Goal: Navigation & Orientation: Find specific page/section

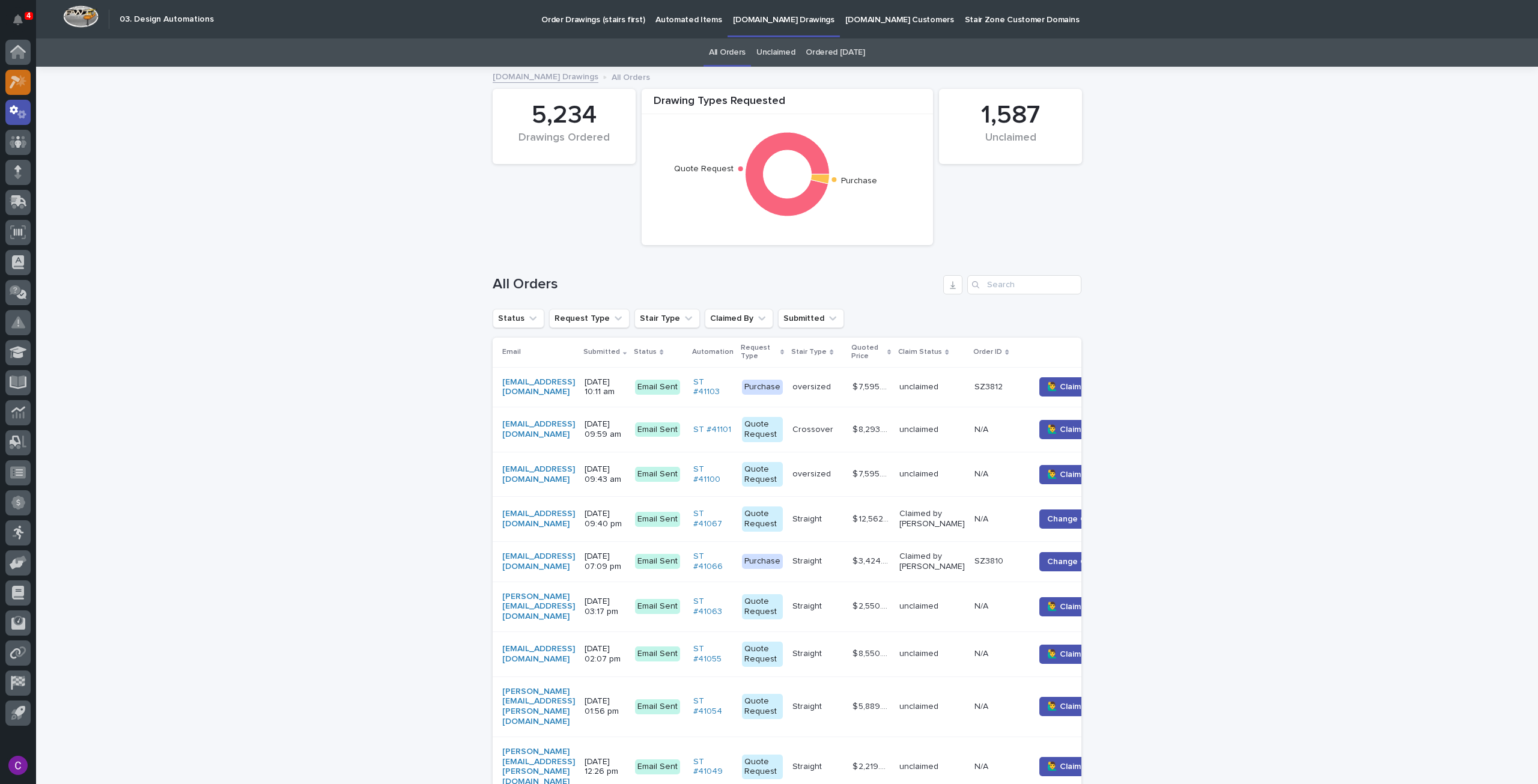
click at [22, 77] on icon at bounding box center [21, 80] width 10 height 12
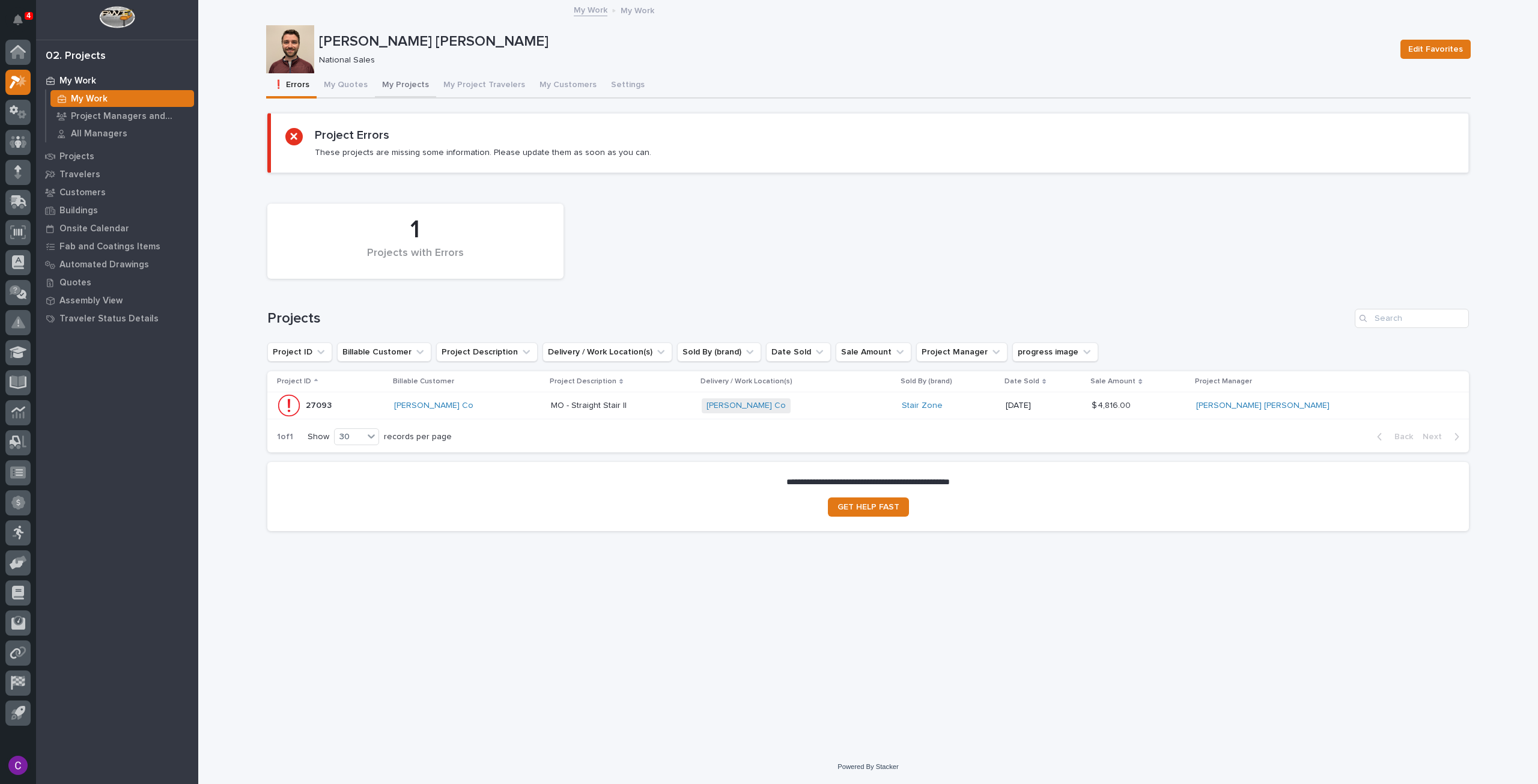
click at [402, 84] on button "My Projects" at bounding box center [406, 86] width 61 height 25
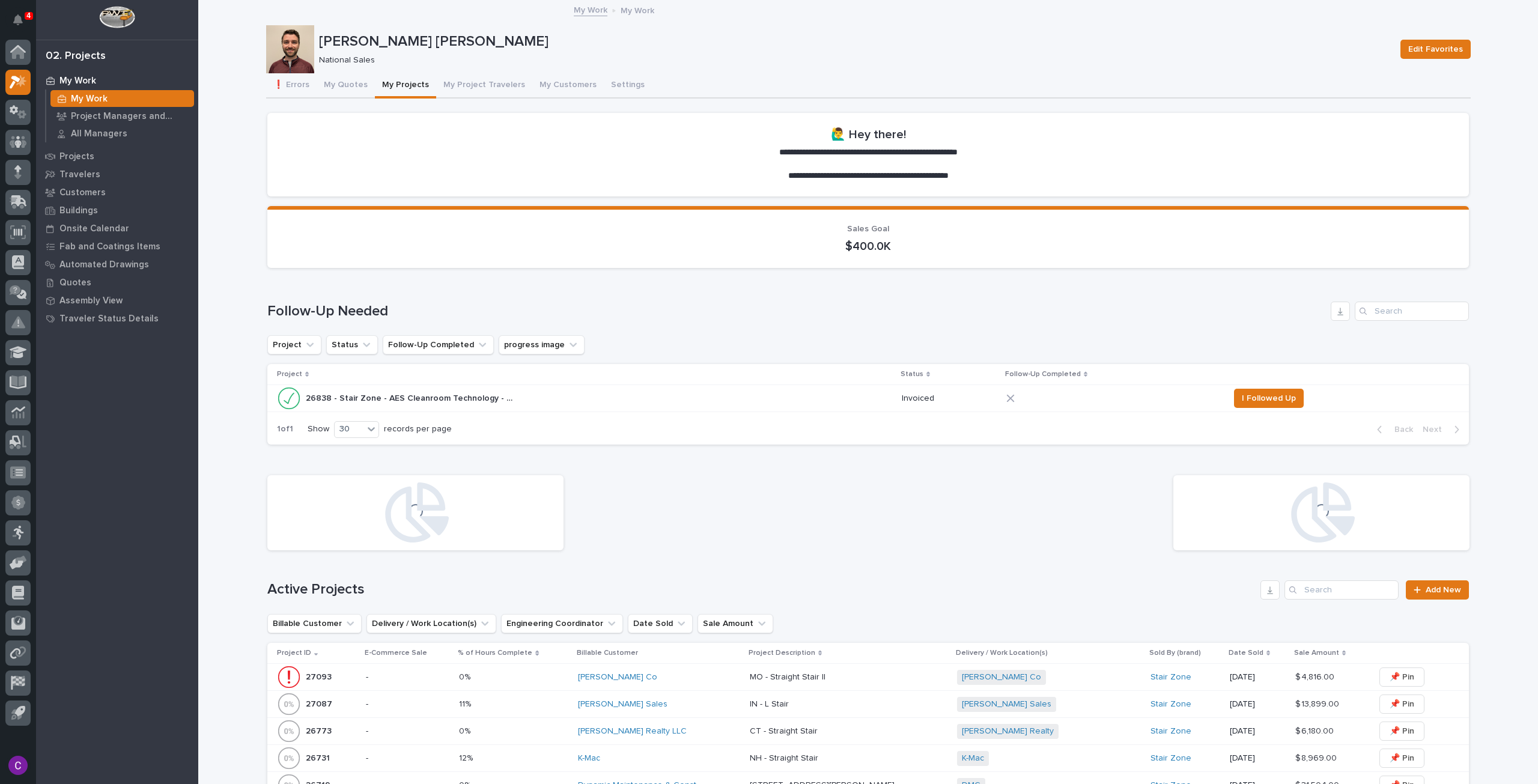
scroll to position [300, 0]
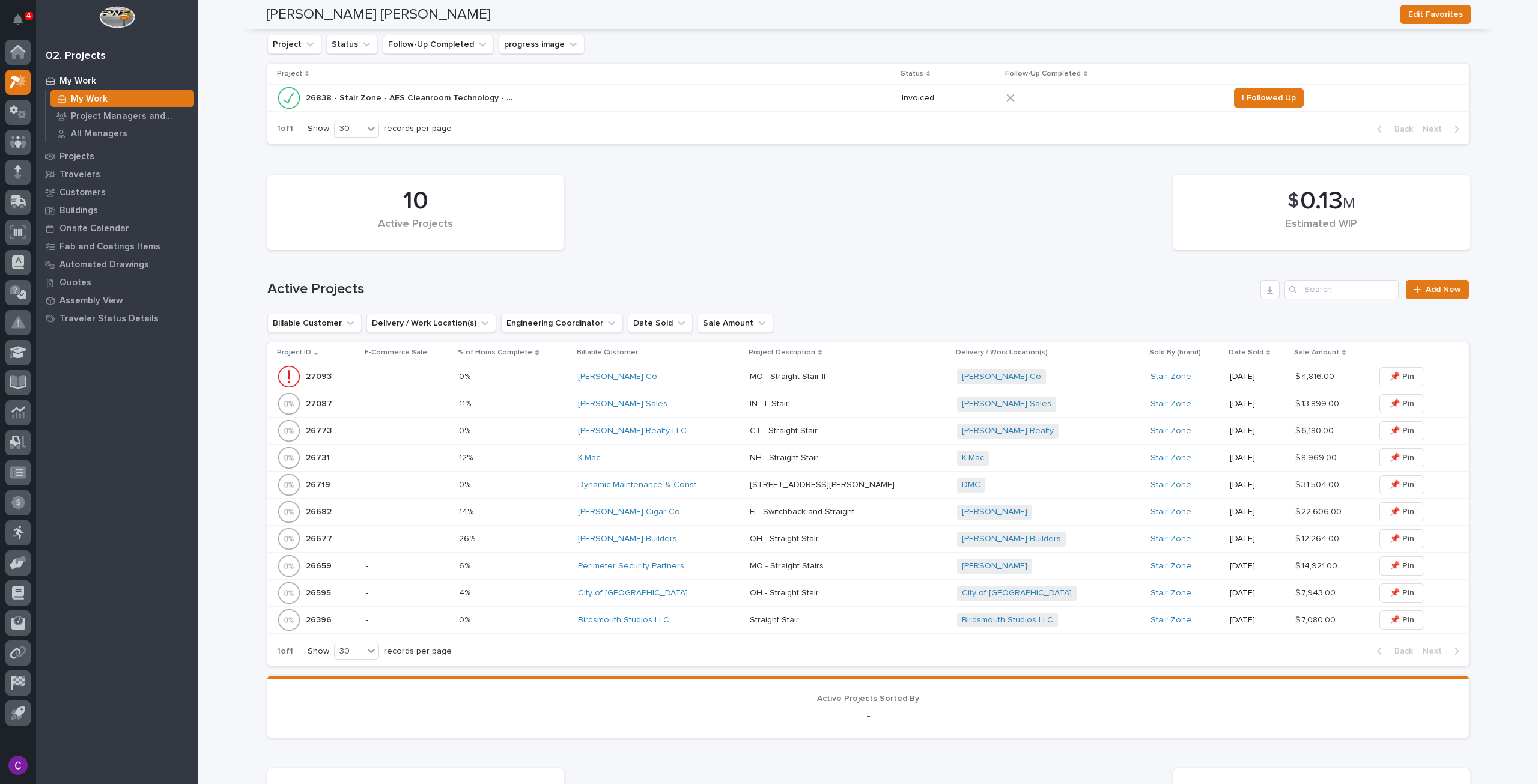
click at [542, 399] on p at bounding box center [513, 404] width 109 height 10
